Goal: Transaction & Acquisition: Book appointment/travel/reservation

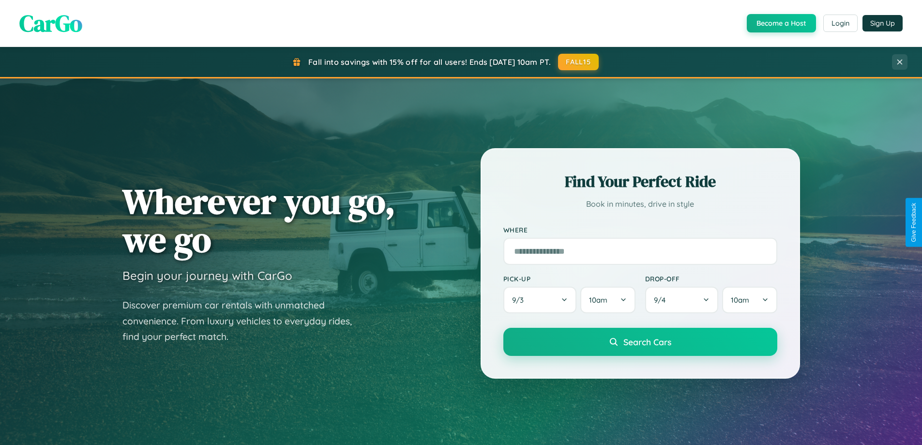
scroll to position [417, 0]
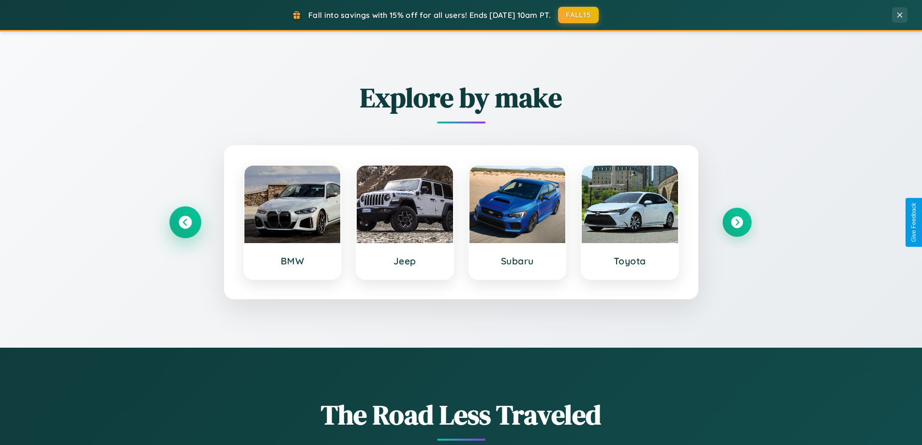
click at [185, 222] on icon at bounding box center [185, 222] width 13 height 13
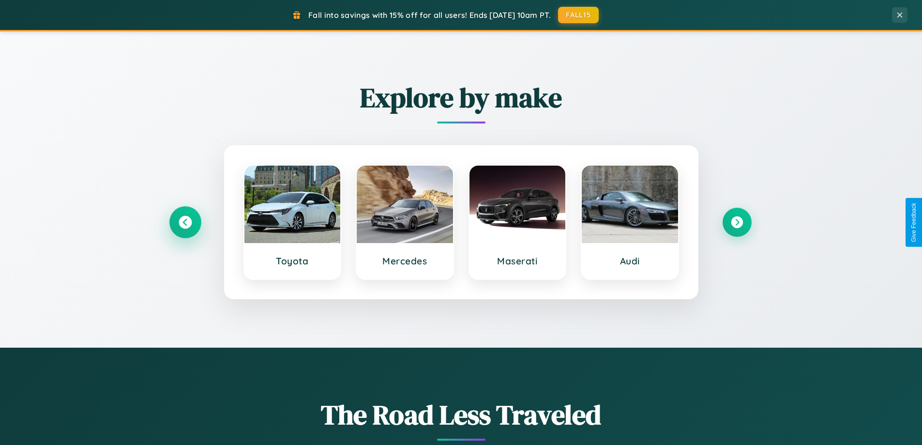
click at [185, 222] on icon at bounding box center [185, 222] width 13 height 13
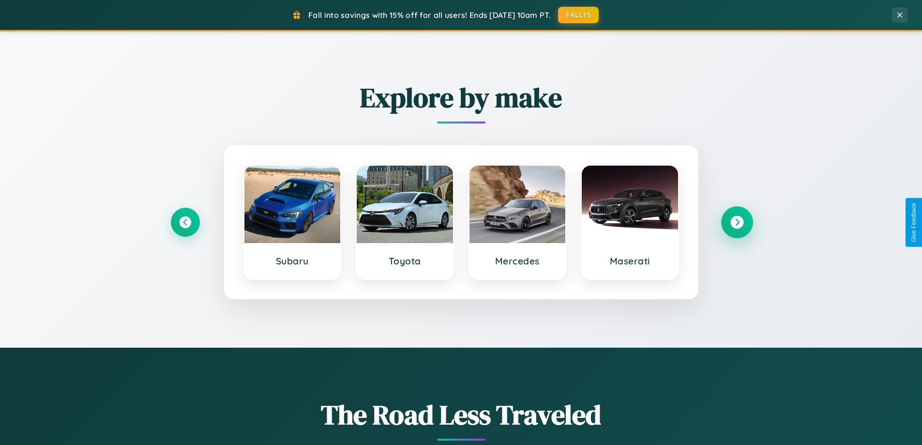
click at [736, 222] on icon at bounding box center [736, 222] width 13 height 13
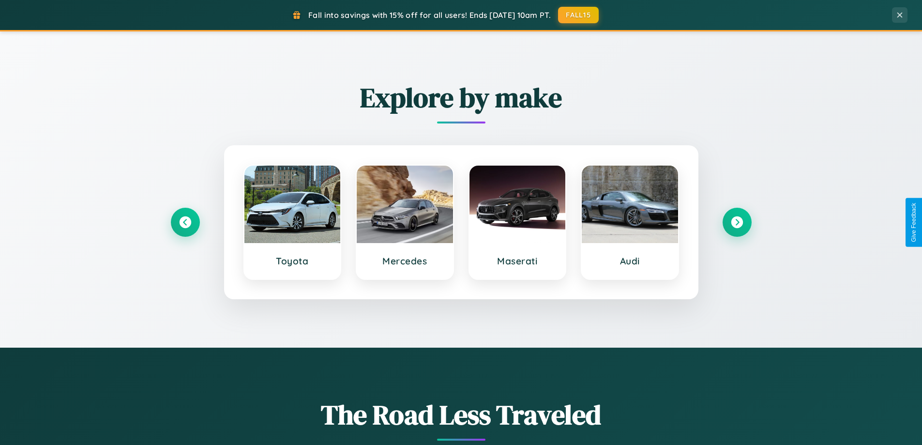
scroll to position [0, 0]
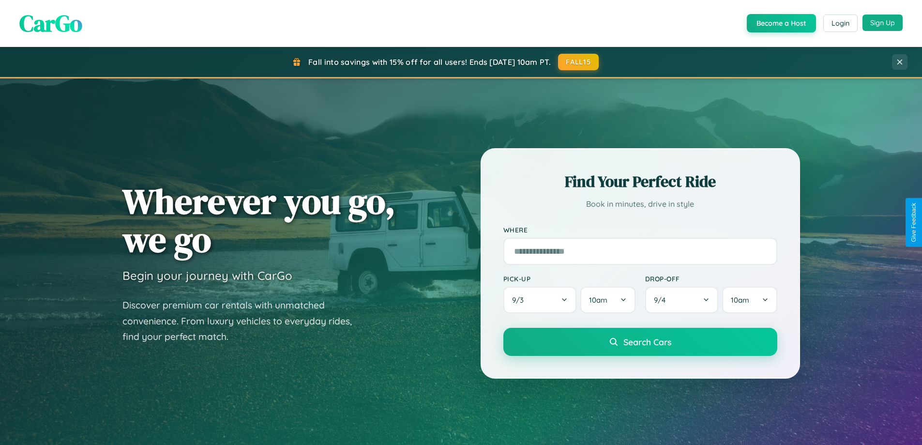
click at [882, 23] on button "Sign Up" at bounding box center [882, 23] width 40 height 16
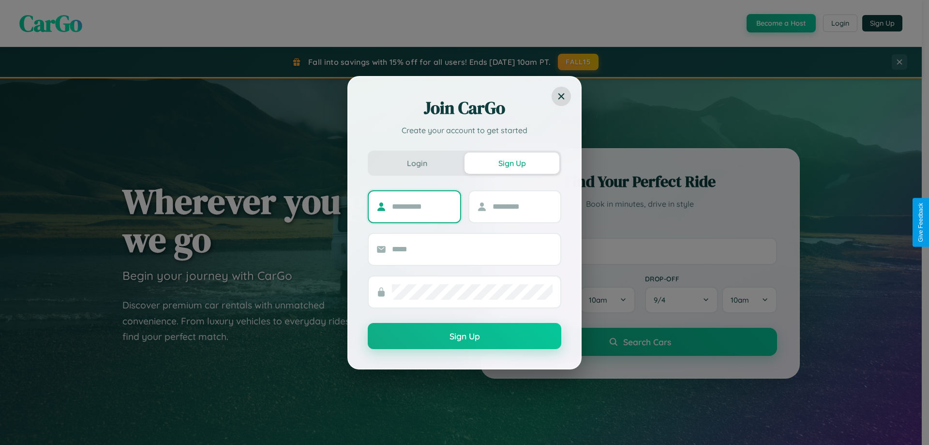
click at [422, 206] on input "text" at bounding box center [422, 206] width 60 height 15
type input "********"
click at [522, 206] on input "text" at bounding box center [522, 206] width 60 height 15
type input "*****"
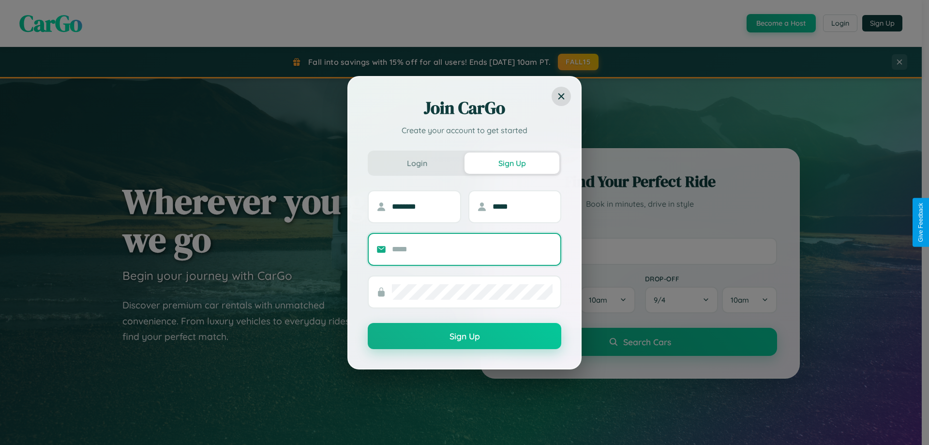
click at [472, 249] on input "text" at bounding box center [472, 248] width 161 height 15
type input "**********"
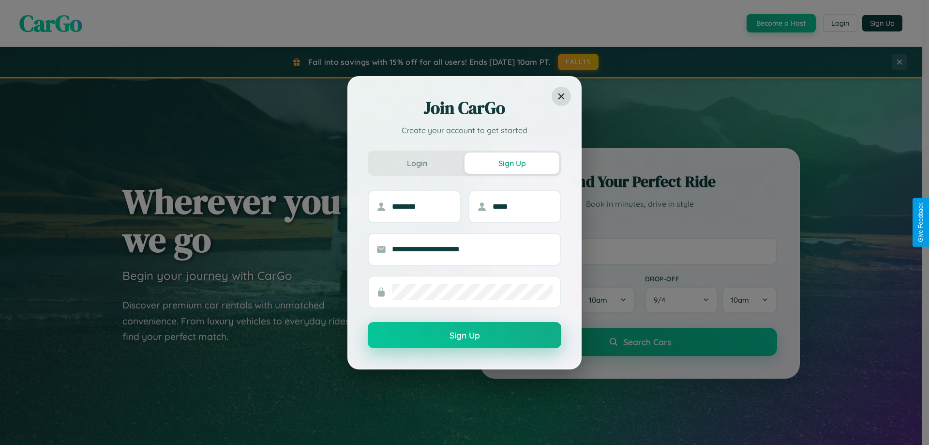
click at [464, 335] on button "Sign Up" at bounding box center [465, 335] width 194 height 26
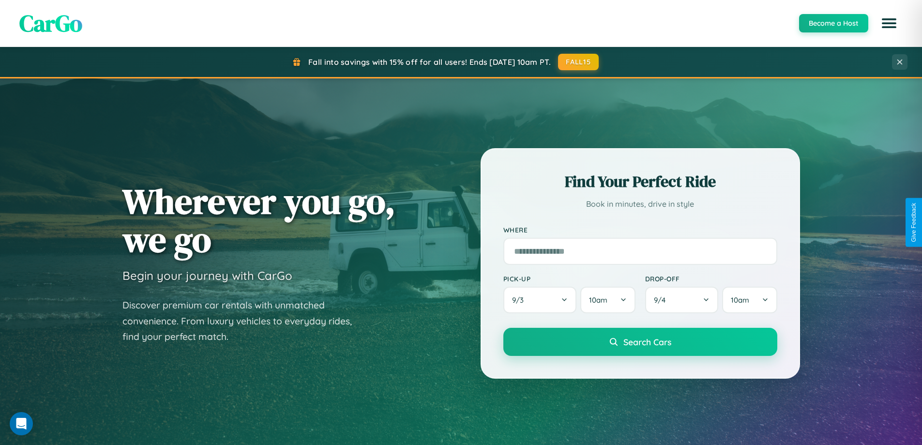
scroll to position [1554, 0]
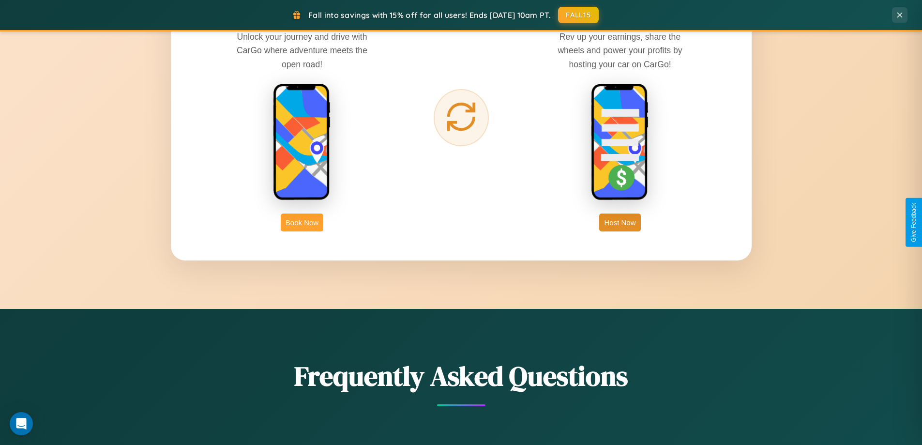
click at [302, 222] on button "Book Now" at bounding box center [302, 222] width 43 height 18
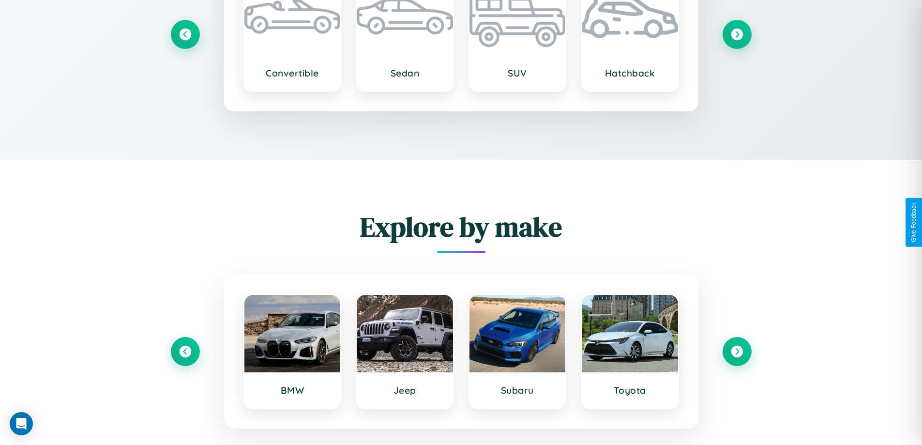
scroll to position [1298, 0]
